Goal: Task Accomplishment & Management: Use online tool/utility

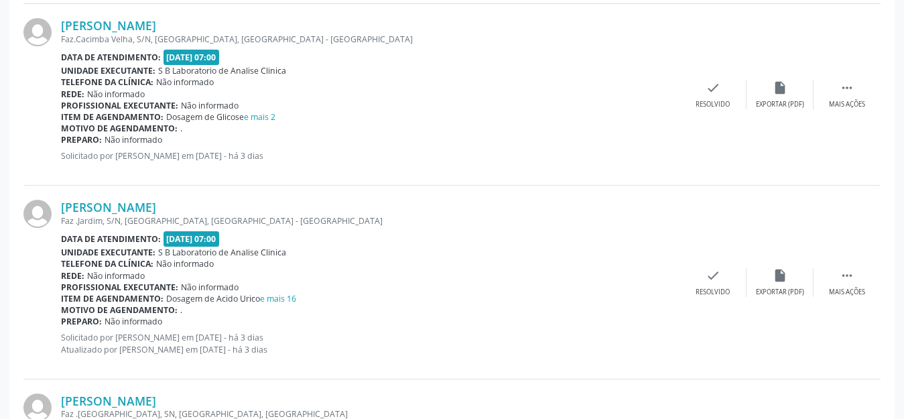
scroll to position [804, 0]
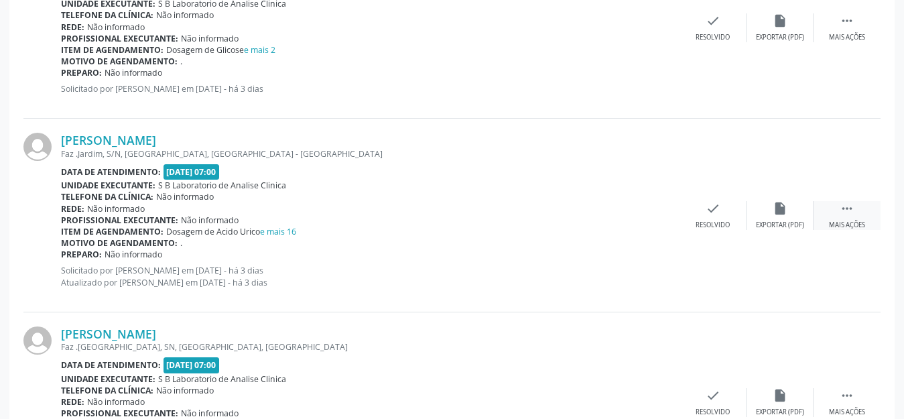
click at [846, 206] on icon "" at bounding box center [847, 208] width 15 height 15
click at [658, 224] on div "Imprimir" at bounding box center [646, 225] width 30 height 9
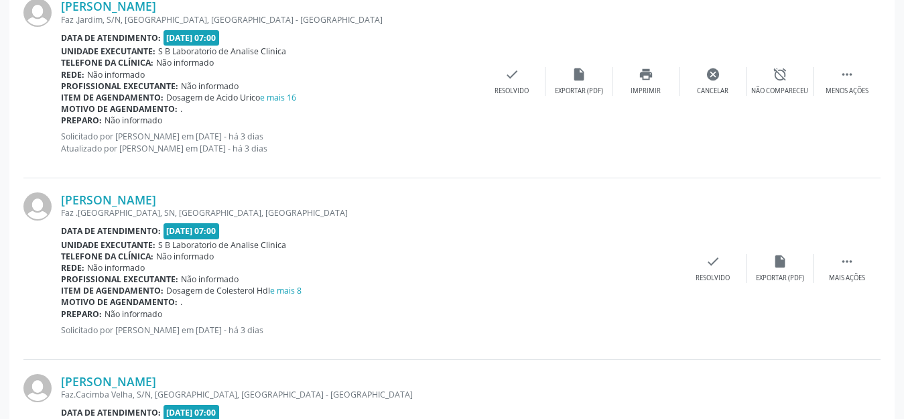
scroll to position [1006, 0]
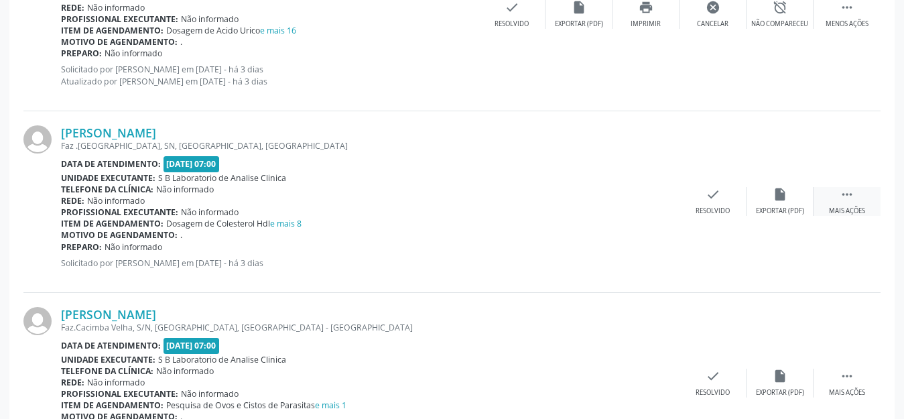
click at [847, 197] on icon "" at bounding box center [847, 194] width 15 height 15
click at [656, 208] on div "Imprimir" at bounding box center [646, 210] width 30 height 9
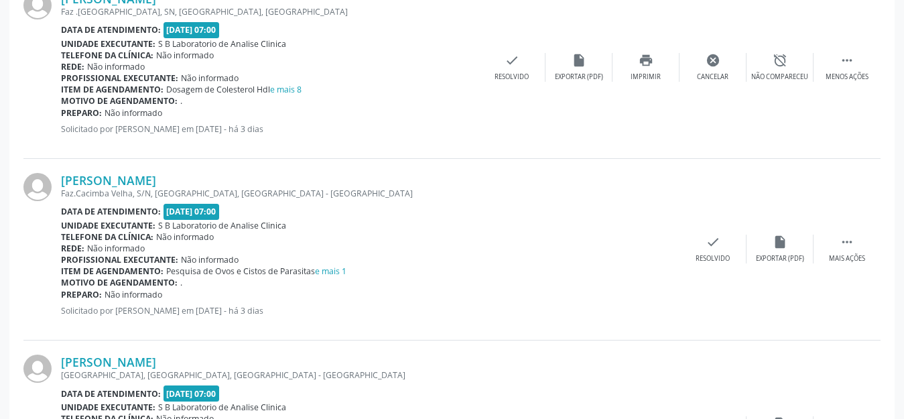
scroll to position [1207, 0]
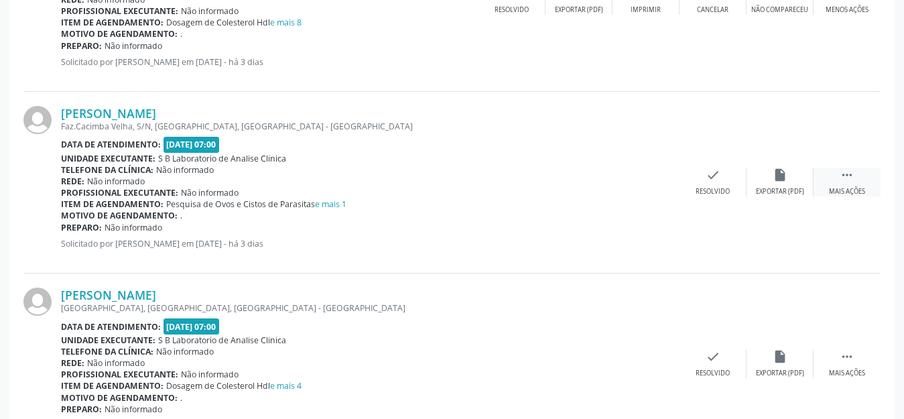
click at [857, 180] on div " Mais ações" at bounding box center [847, 182] width 67 height 29
click at [657, 191] on div "Imprimir" at bounding box center [646, 191] width 30 height 9
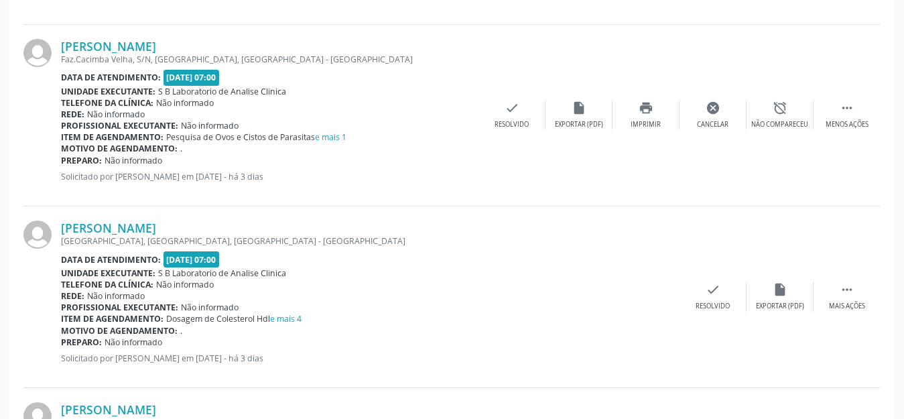
scroll to position [1341, 0]
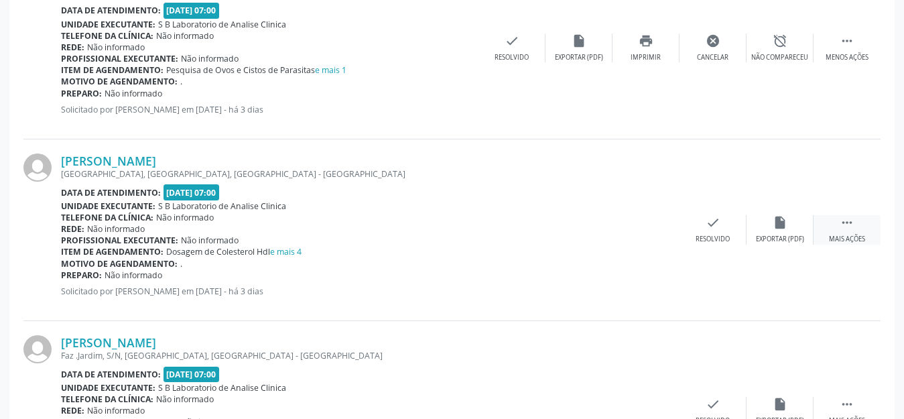
click at [850, 235] on div "Mais ações" at bounding box center [847, 239] width 36 height 9
click at [662, 233] on div "print Imprimir" at bounding box center [646, 229] width 67 height 29
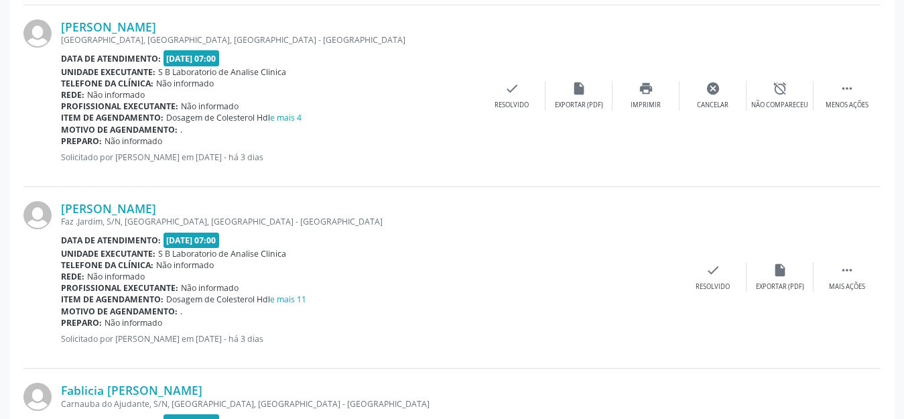
scroll to position [1542, 0]
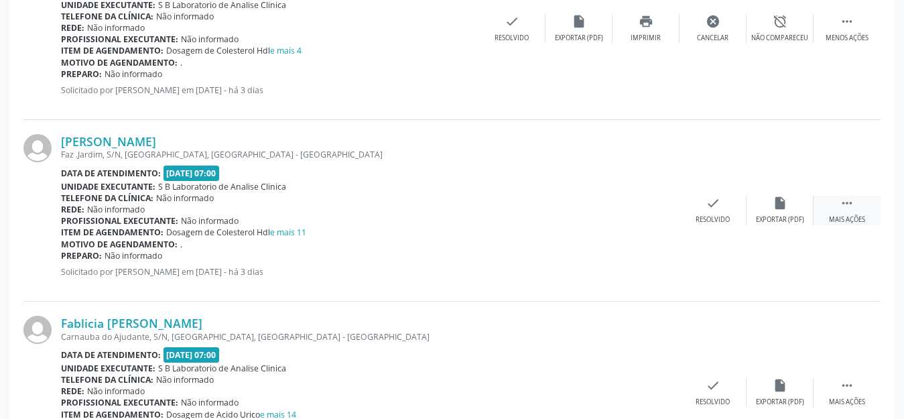
click at [848, 218] on div "Mais ações" at bounding box center [847, 219] width 36 height 9
click at [640, 202] on icon "print" at bounding box center [646, 203] width 15 height 15
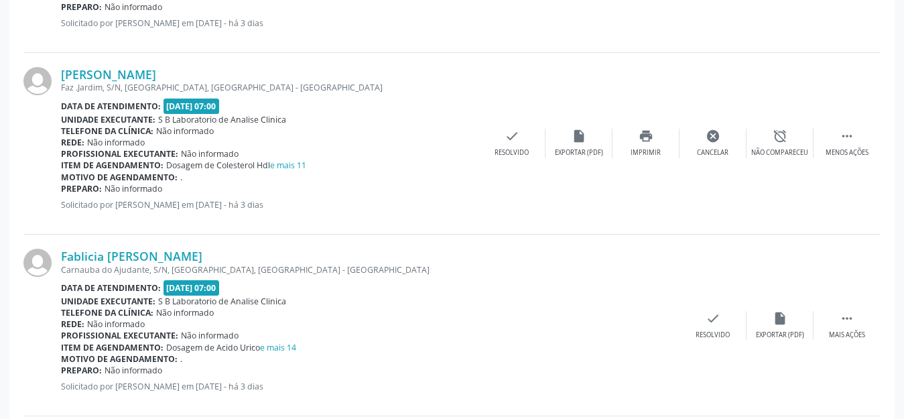
scroll to position [1676, 0]
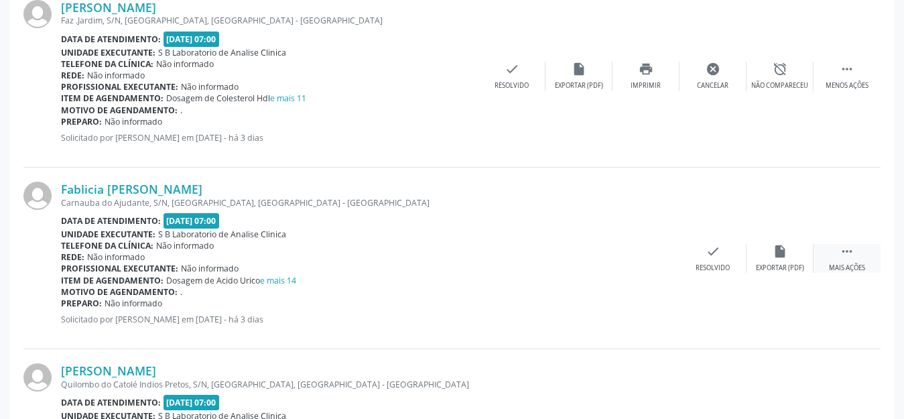
click at [857, 254] on div " Mais ações" at bounding box center [847, 258] width 67 height 29
click at [646, 261] on div "print Imprimir" at bounding box center [646, 258] width 67 height 29
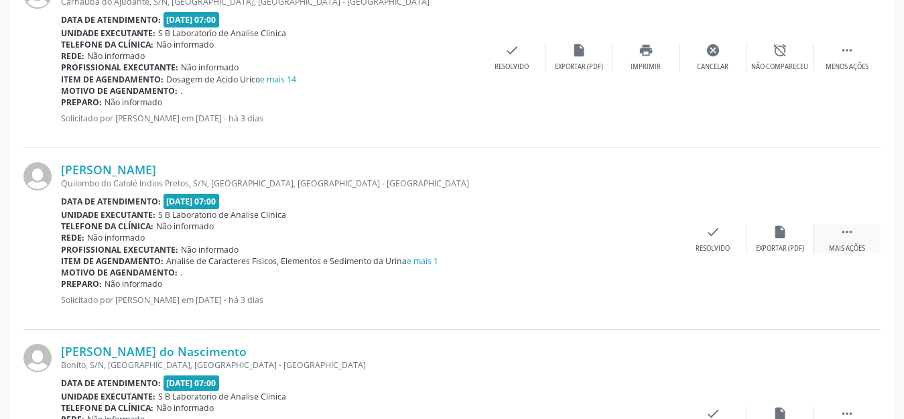
click at [844, 239] on div " Mais ações" at bounding box center [847, 239] width 67 height 29
click at [658, 249] on div "Imprimir" at bounding box center [646, 248] width 30 height 9
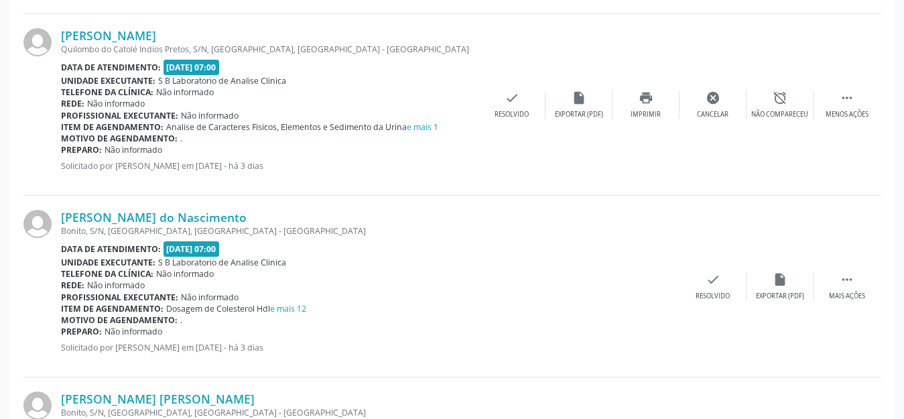
scroll to position [2078, 0]
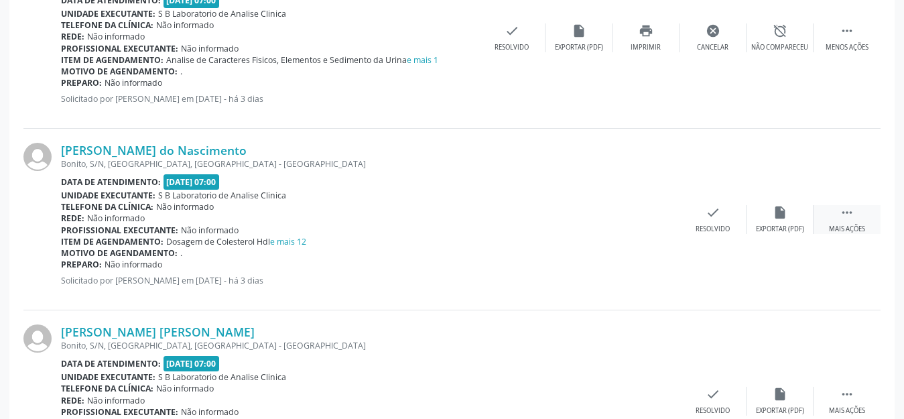
click at [855, 221] on div " Mais ações" at bounding box center [847, 219] width 67 height 29
click at [642, 225] on div "Imprimir" at bounding box center [646, 229] width 30 height 9
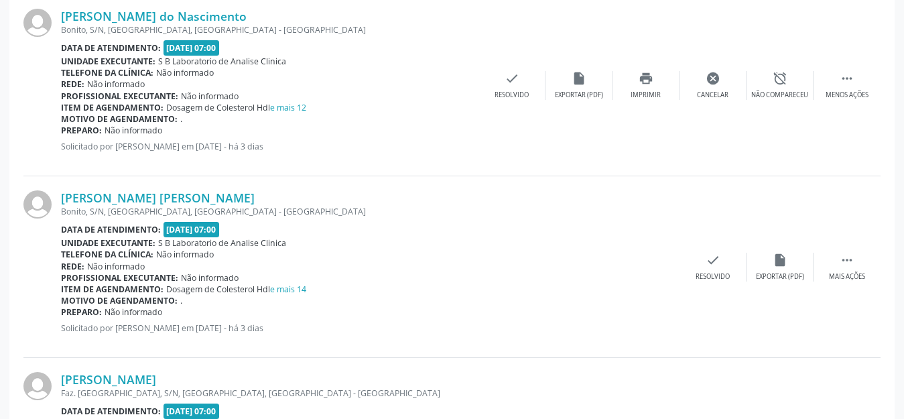
scroll to position [2279, 0]
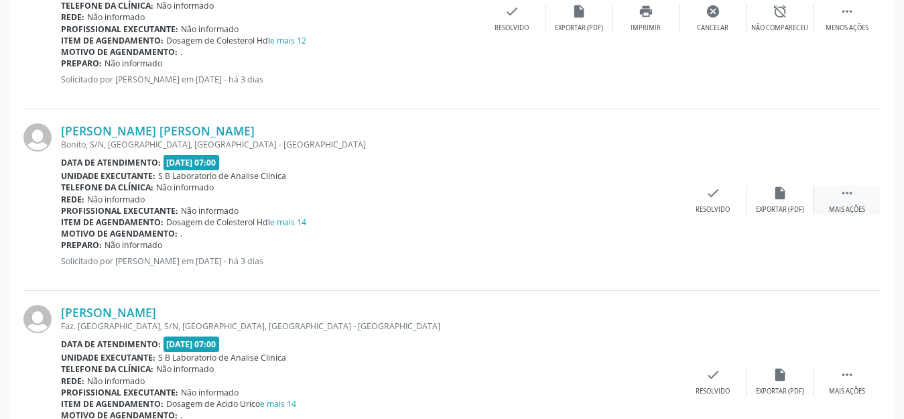
click at [857, 206] on div "Mais ações" at bounding box center [847, 209] width 36 height 9
click at [628, 202] on div "print Imprimir" at bounding box center [646, 200] width 67 height 29
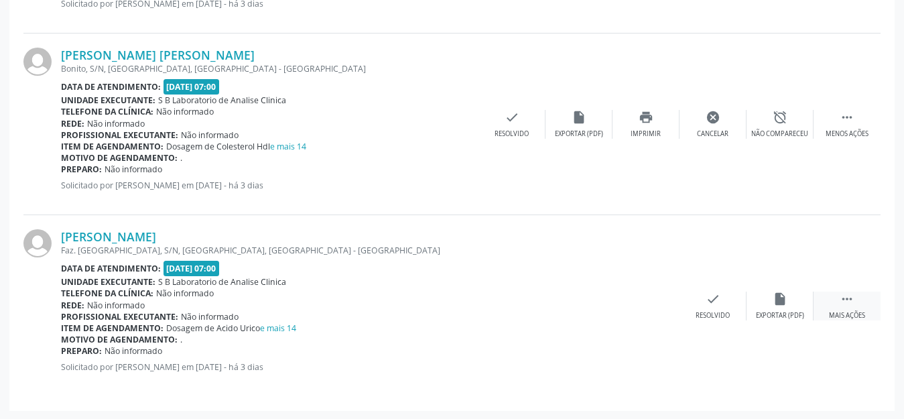
click at [864, 312] on div "Mais ações" at bounding box center [847, 315] width 36 height 9
click at [652, 301] on icon "print" at bounding box center [646, 299] width 15 height 15
